Goal: Information Seeking & Learning: Learn about a topic

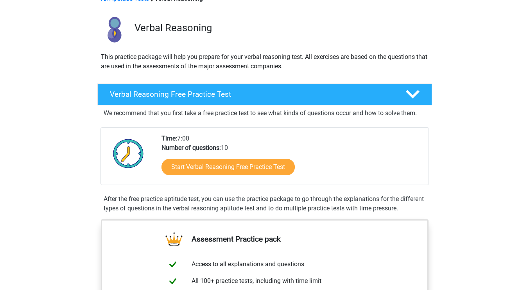
scroll to position [47, 0]
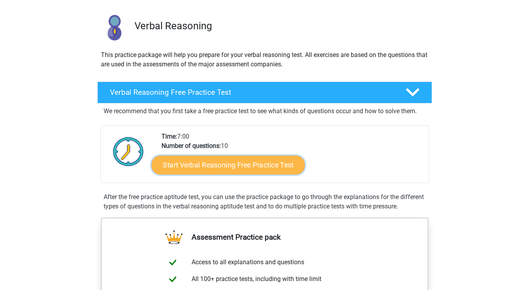
click at [224, 169] on link "Start Verbal Reasoning Free Practice Test" at bounding box center [227, 165] width 153 height 19
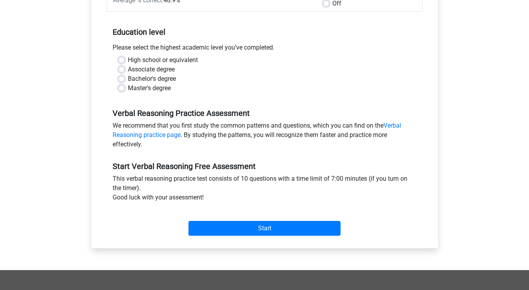
scroll to position [156, 0]
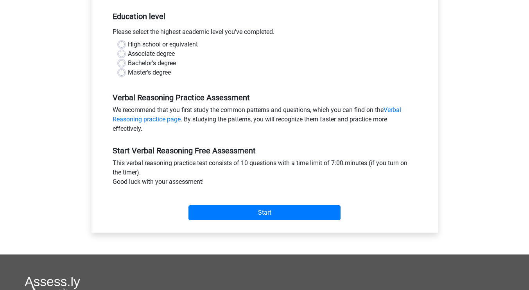
click at [128, 64] on label "Bachelor's degree" at bounding box center [152, 63] width 48 height 9
click at [119, 64] on input "Bachelor's degree" at bounding box center [121, 63] width 6 height 8
radio input "true"
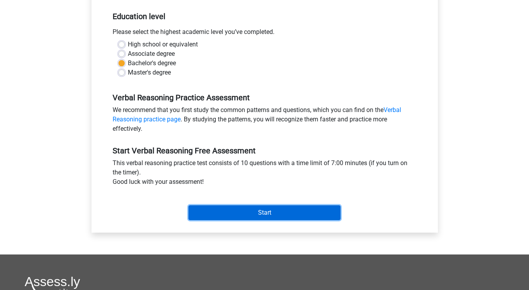
click at [255, 214] on input "Start" at bounding box center [264, 213] width 152 height 15
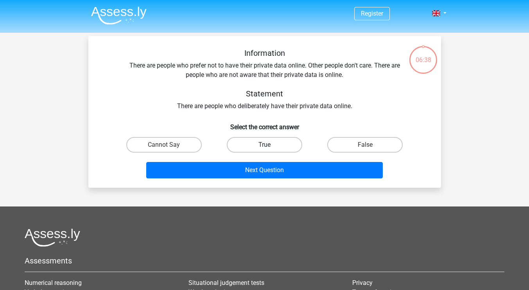
click at [258, 149] on label "True" at bounding box center [264, 145] width 75 height 16
click at [264, 149] on input "True" at bounding box center [266, 147] width 5 height 5
radio input "true"
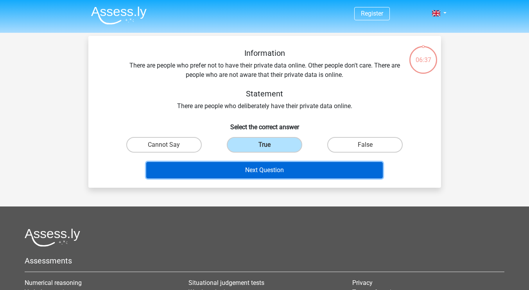
click at [265, 174] on button "Next Question" at bounding box center [264, 170] width 236 height 16
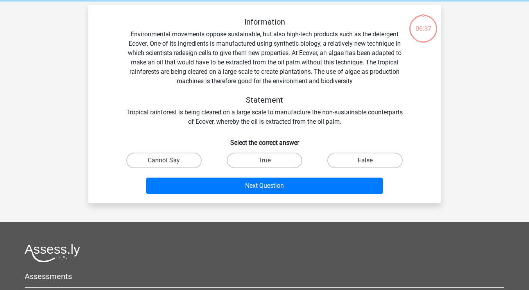
scroll to position [36, 0]
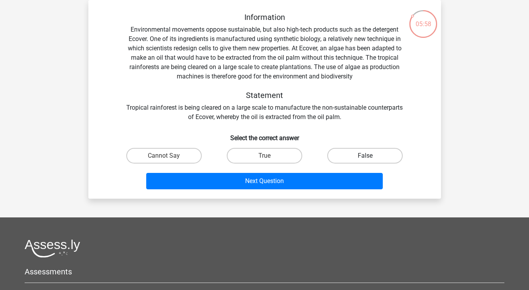
click at [369, 153] on label "False" at bounding box center [364, 156] width 75 height 16
click at [369, 156] on input "False" at bounding box center [367, 158] width 5 height 5
radio input "true"
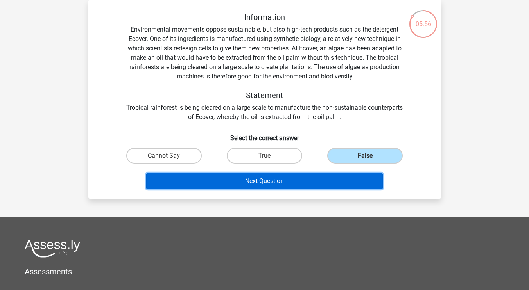
click at [279, 186] on button "Next Question" at bounding box center [264, 181] width 236 height 16
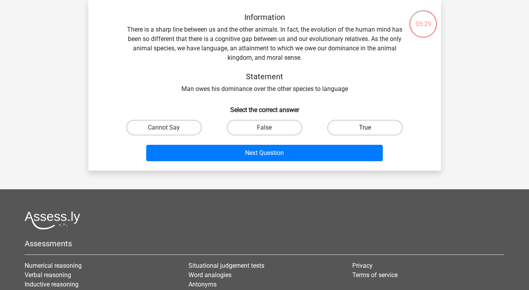
click at [352, 129] on label "True" at bounding box center [364, 128] width 75 height 16
click at [365, 129] on input "True" at bounding box center [367, 130] width 5 height 5
radio input "true"
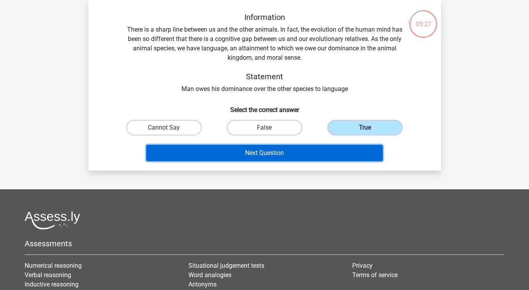
click at [255, 154] on button "Next Question" at bounding box center [264, 153] width 236 height 16
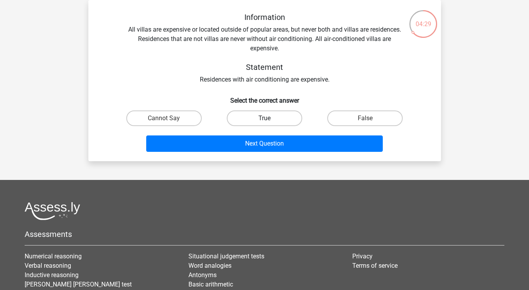
click at [256, 124] on label "True" at bounding box center [264, 119] width 75 height 16
click at [264, 123] on input "True" at bounding box center [266, 120] width 5 height 5
radio input "true"
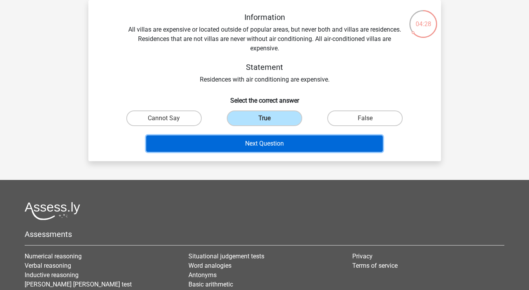
click at [268, 145] on button "Next Question" at bounding box center [264, 144] width 236 height 16
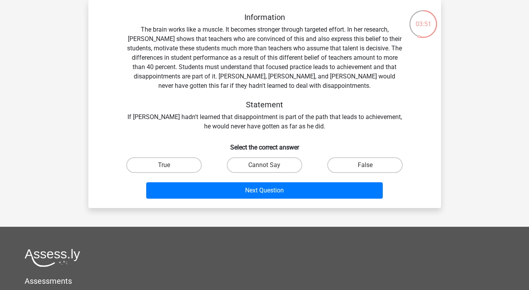
click at [367, 166] on input "False" at bounding box center [367, 167] width 5 height 5
radio input "true"
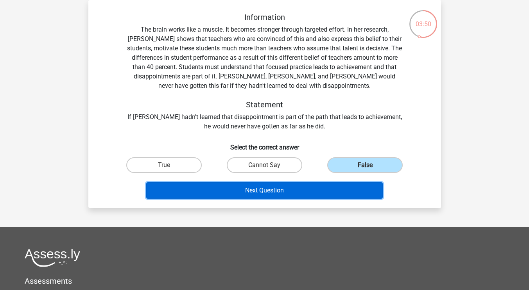
click at [268, 195] on button "Next Question" at bounding box center [264, 190] width 236 height 16
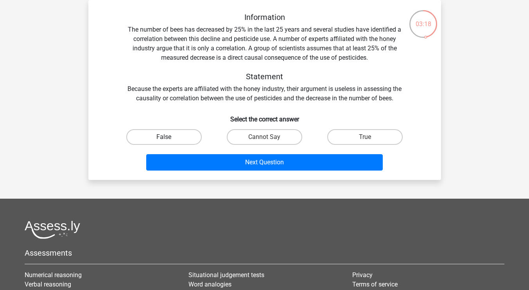
click at [172, 134] on label "False" at bounding box center [163, 137] width 75 height 16
click at [169, 137] on input "False" at bounding box center [166, 139] width 5 height 5
radio input "true"
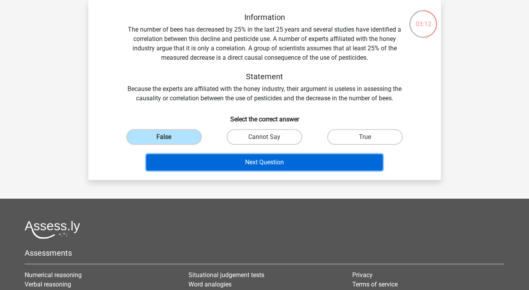
click at [283, 167] on button "Next Question" at bounding box center [264, 162] width 236 height 16
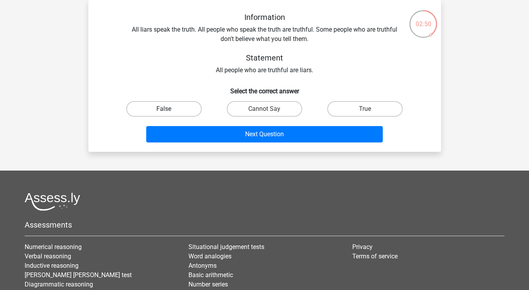
click at [166, 108] on label "False" at bounding box center [163, 109] width 75 height 16
click at [166, 109] on input "False" at bounding box center [166, 111] width 5 height 5
radio input "true"
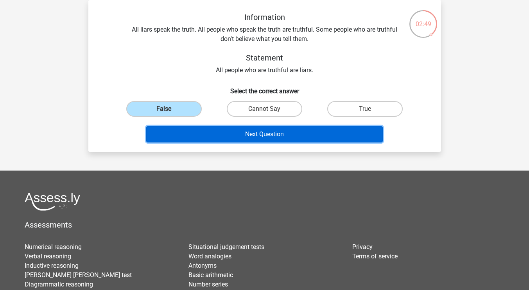
click at [274, 140] on button "Next Question" at bounding box center [264, 134] width 236 height 16
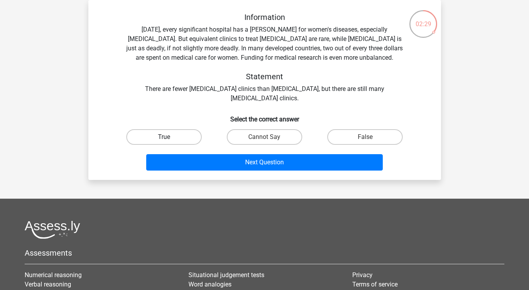
click at [151, 130] on label "True" at bounding box center [163, 137] width 75 height 16
click at [164, 137] on input "True" at bounding box center [166, 139] width 5 height 5
radio input "true"
click at [368, 136] on label "False" at bounding box center [364, 137] width 75 height 16
click at [368, 137] on input "False" at bounding box center [367, 139] width 5 height 5
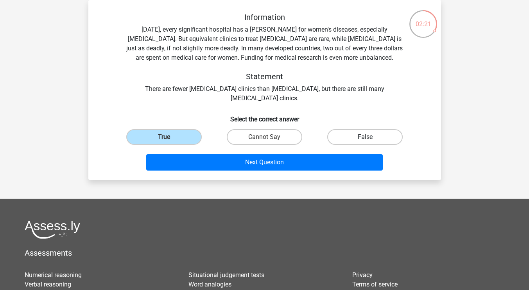
radio input "true"
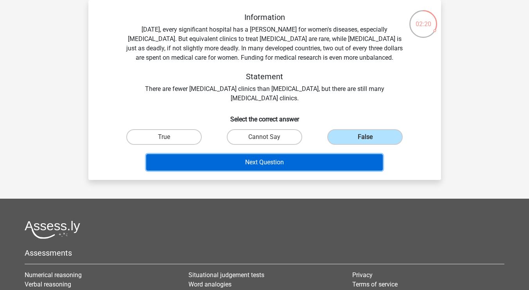
click at [266, 165] on button "Next Question" at bounding box center [264, 162] width 236 height 16
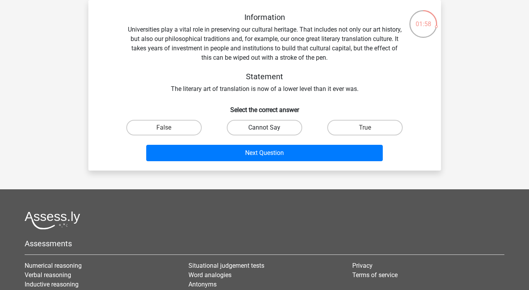
click at [289, 130] on label "Cannot Say" at bounding box center [264, 128] width 75 height 16
click at [269, 130] on input "Cannot Say" at bounding box center [266, 130] width 5 height 5
radio input "true"
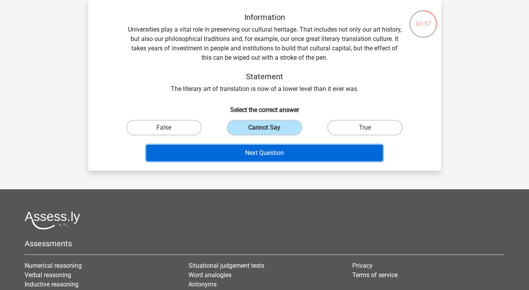
click at [288, 151] on button "Next Question" at bounding box center [264, 153] width 236 height 16
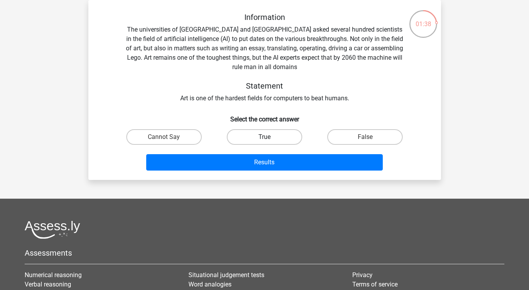
click at [278, 137] on label "True" at bounding box center [264, 137] width 75 height 16
click at [269, 137] on input "True" at bounding box center [266, 139] width 5 height 5
radio input "true"
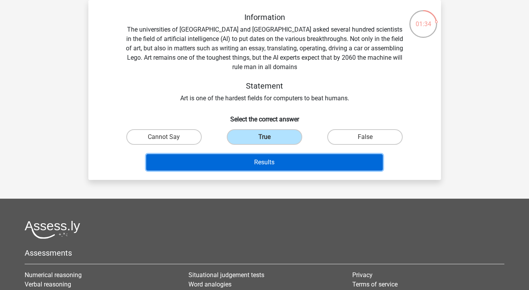
click at [280, 162] on button "Results" at bounding box center [264, 162] width 236 height 16
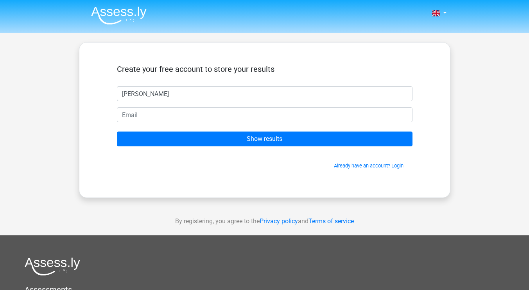
type input "[PERSON_NAME]"
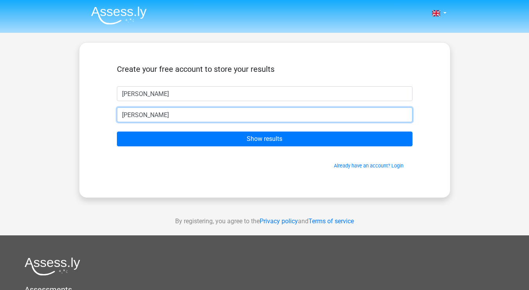
type input "[PERSON_NAME][EMAIL_ADDRESS][PERSON_NAME][DOMAIN_NAME]"
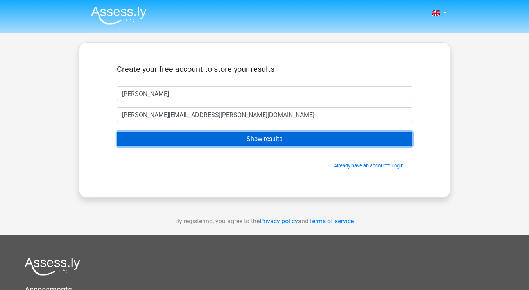
click at [266, 142] on input "Show results" at bounding box center [264, 139] width 295 height 15
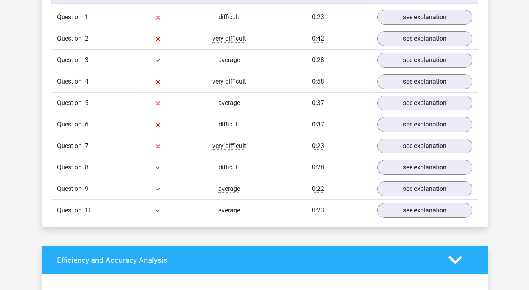
scroll to position [649, 0]
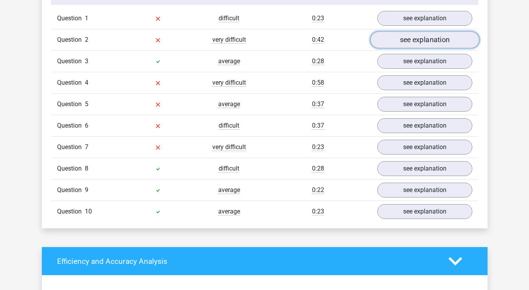
click at [434, 40] on link "see explanation" at bounding box center [424, 40] width 109 height 17
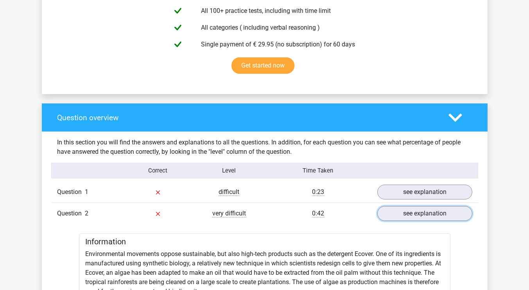
scroll to position [478, 0]
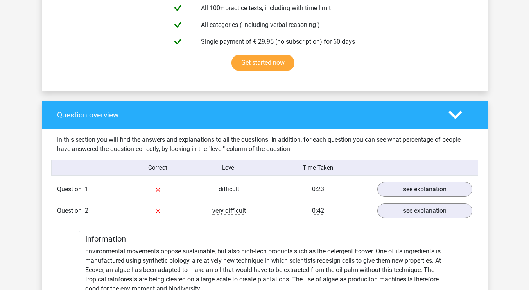
click at [452, 119] on icon at bounding box center [455, 115] width 14 height 14
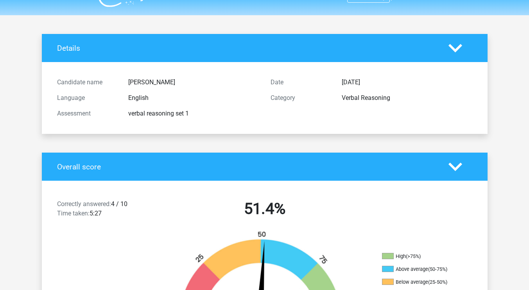
scroll to position [0, 0]
